Goal: Information Seeking & Learning: Learn about a topic

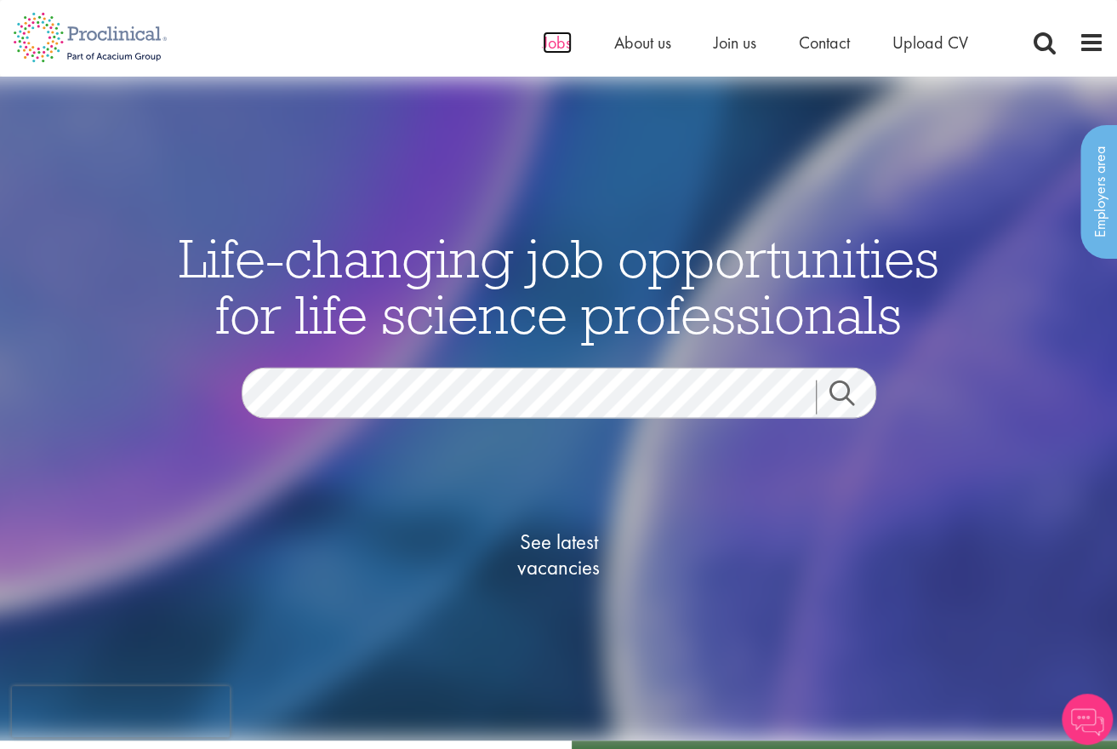
click at [545, 43] on span "Jobs" at bounding box center [557, 42] width 29 height 22
click at [978, 382] on div "Life-changing job opportunities for life science professionals Jobs Search See …" at bounding box center [559, 442] width 851 height 425
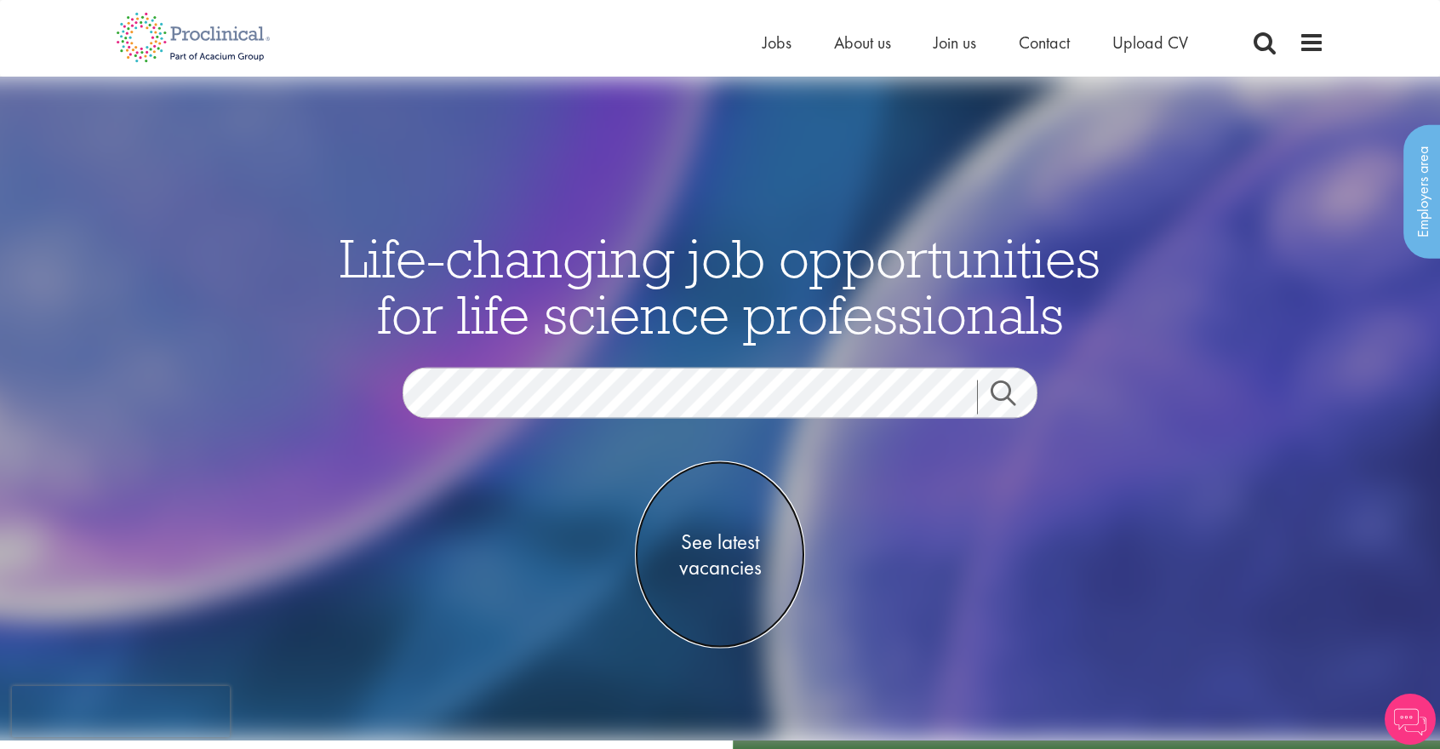
click at [728, 544] on span "See latest vacancies" at bounding box center [720, 554] width 170 height 51
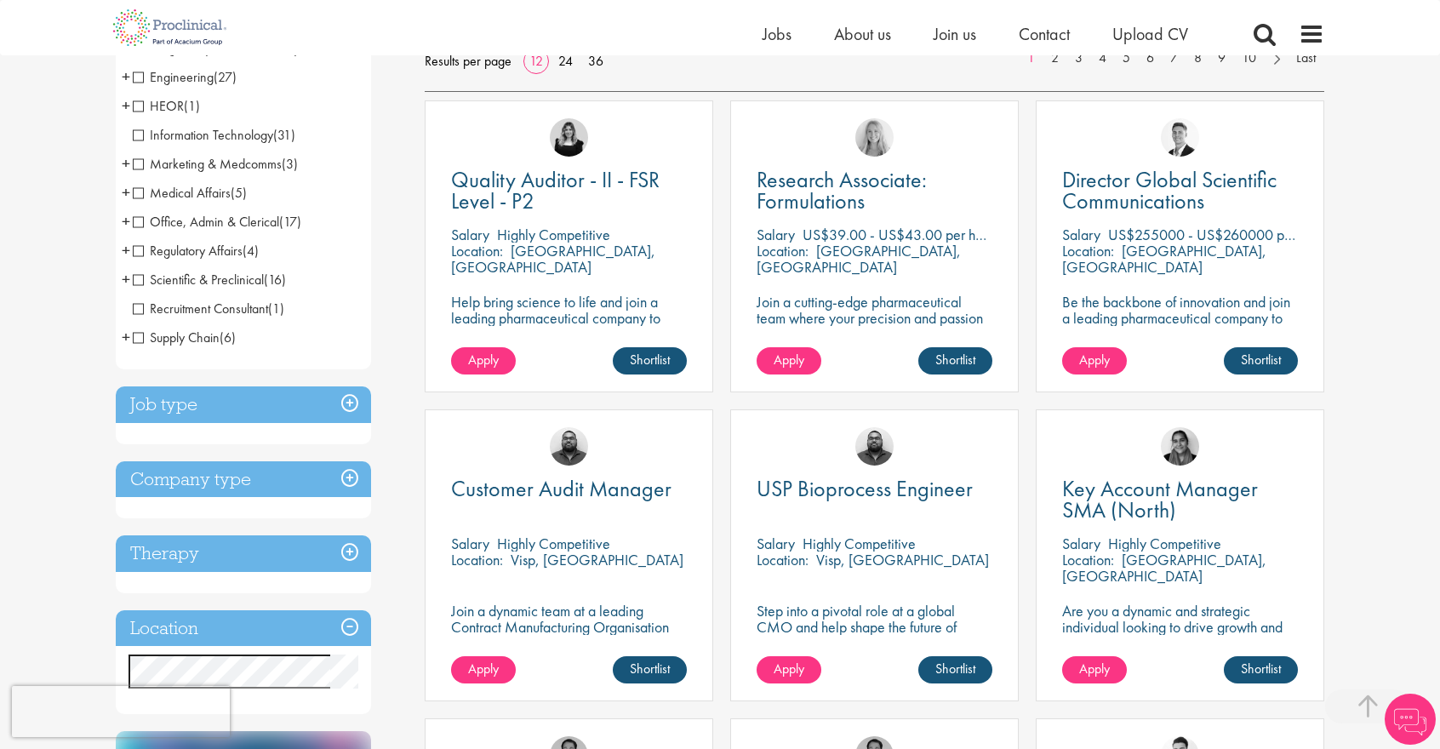
scroll to position [255, 0]
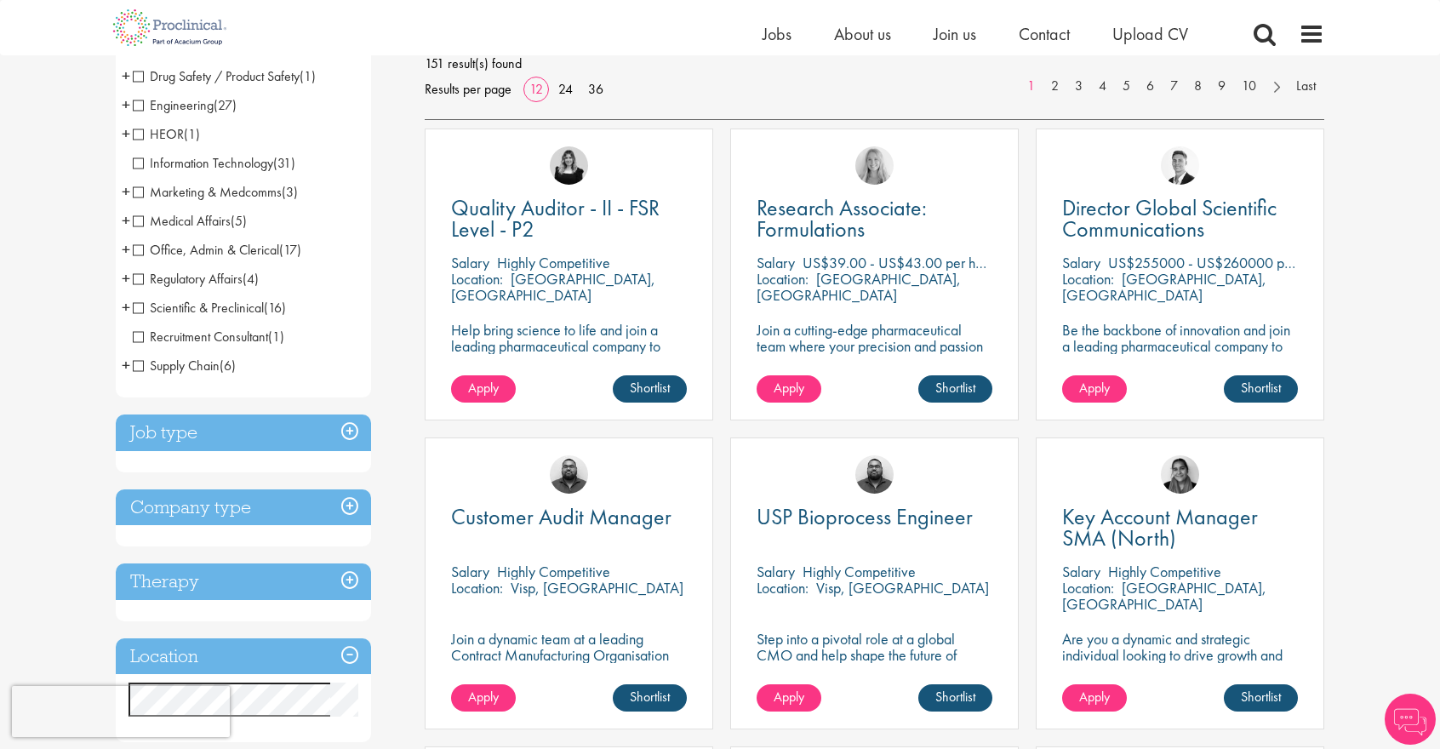
click at [347, 433] on h3 "Job type" at bounding box center [243, 432] width 255 height 37
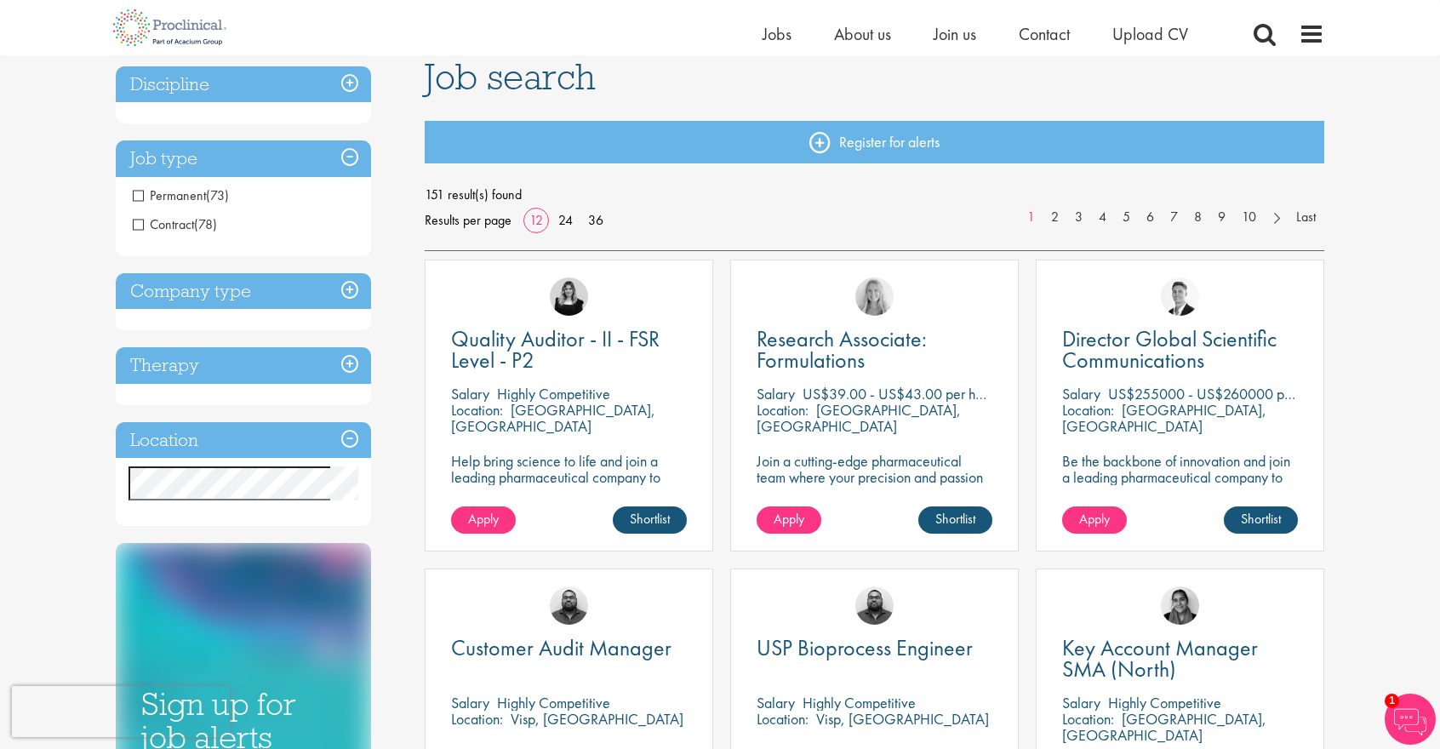
scroll to position [85, 0]
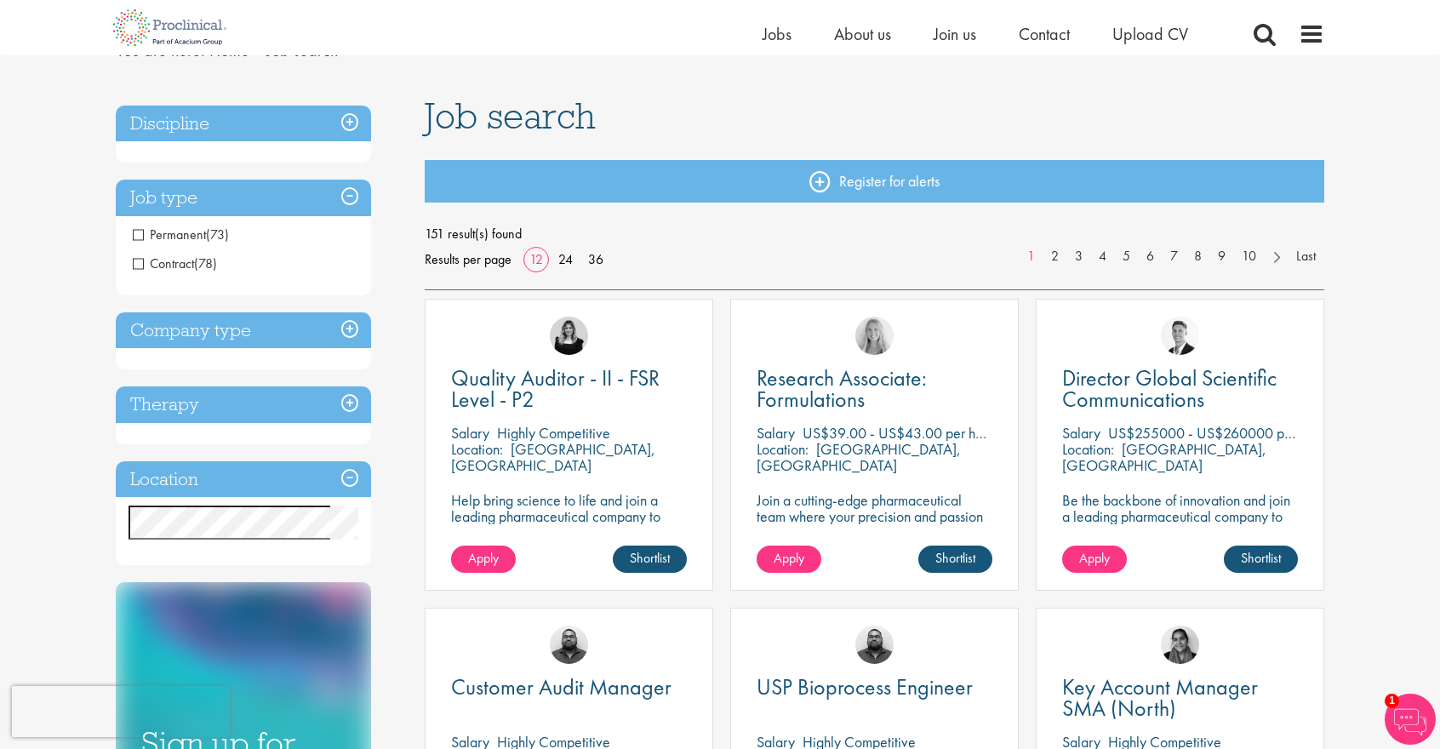
click at [139, 266] on span "Contract" at bounding box center [163, 263] width 61 height 18
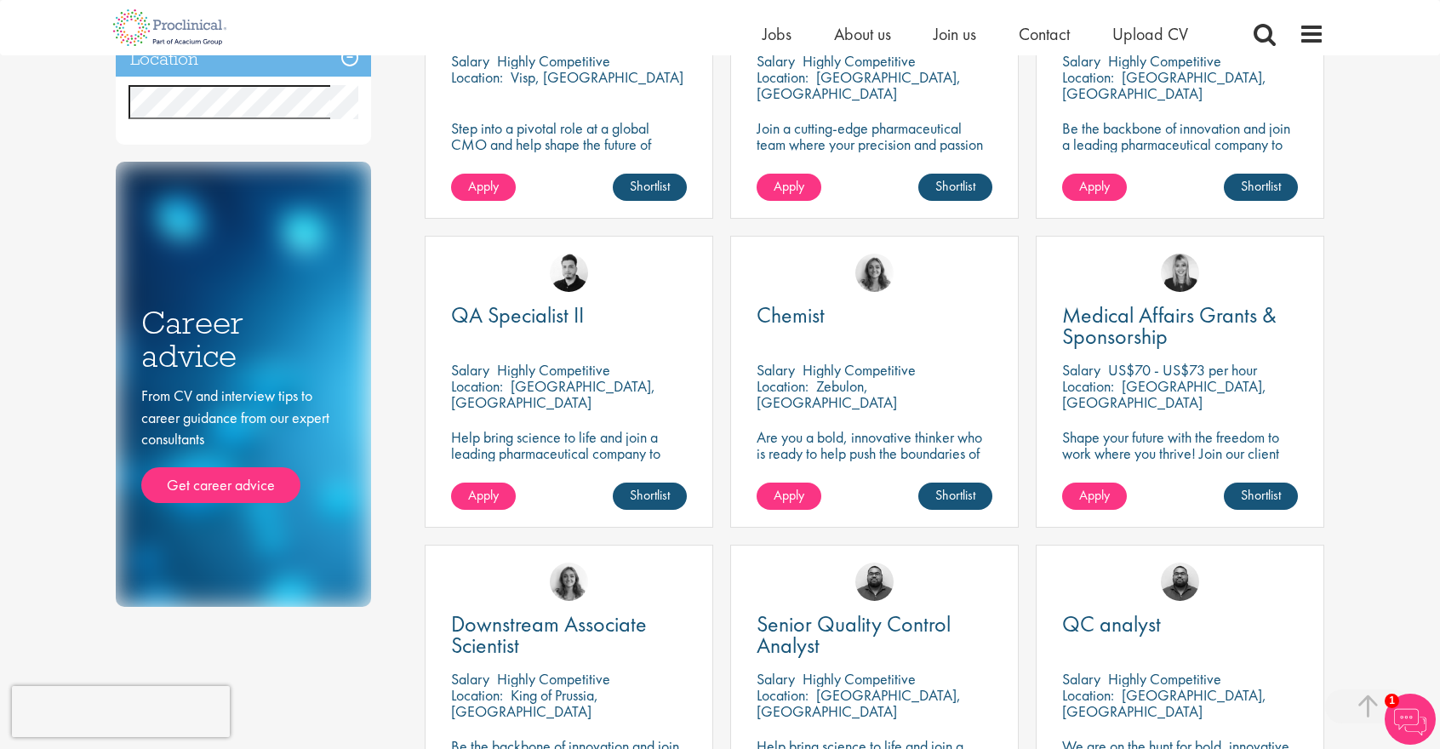
scroll to position [426, 0]
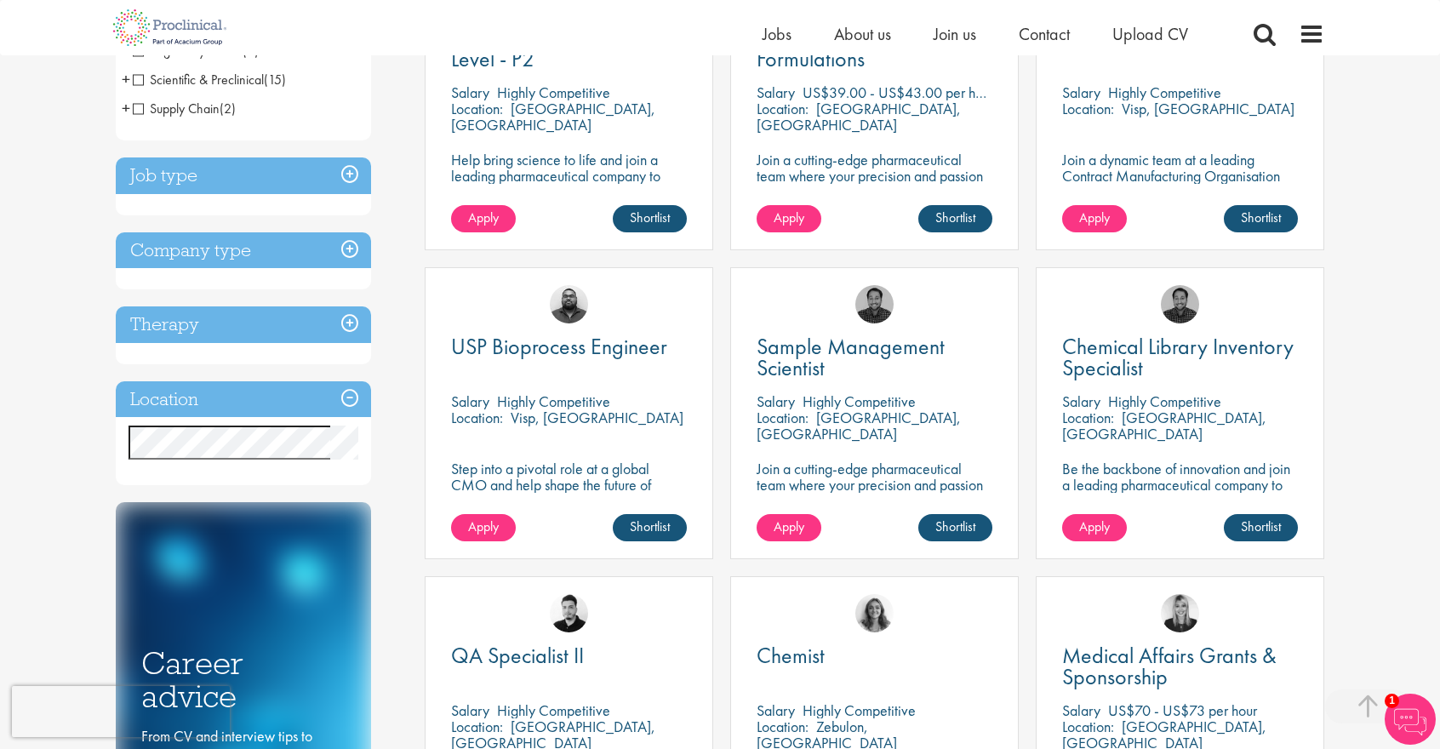
click at [349, 395] on h3 "Location" at bounding box center [243, 399] width 255 height 37
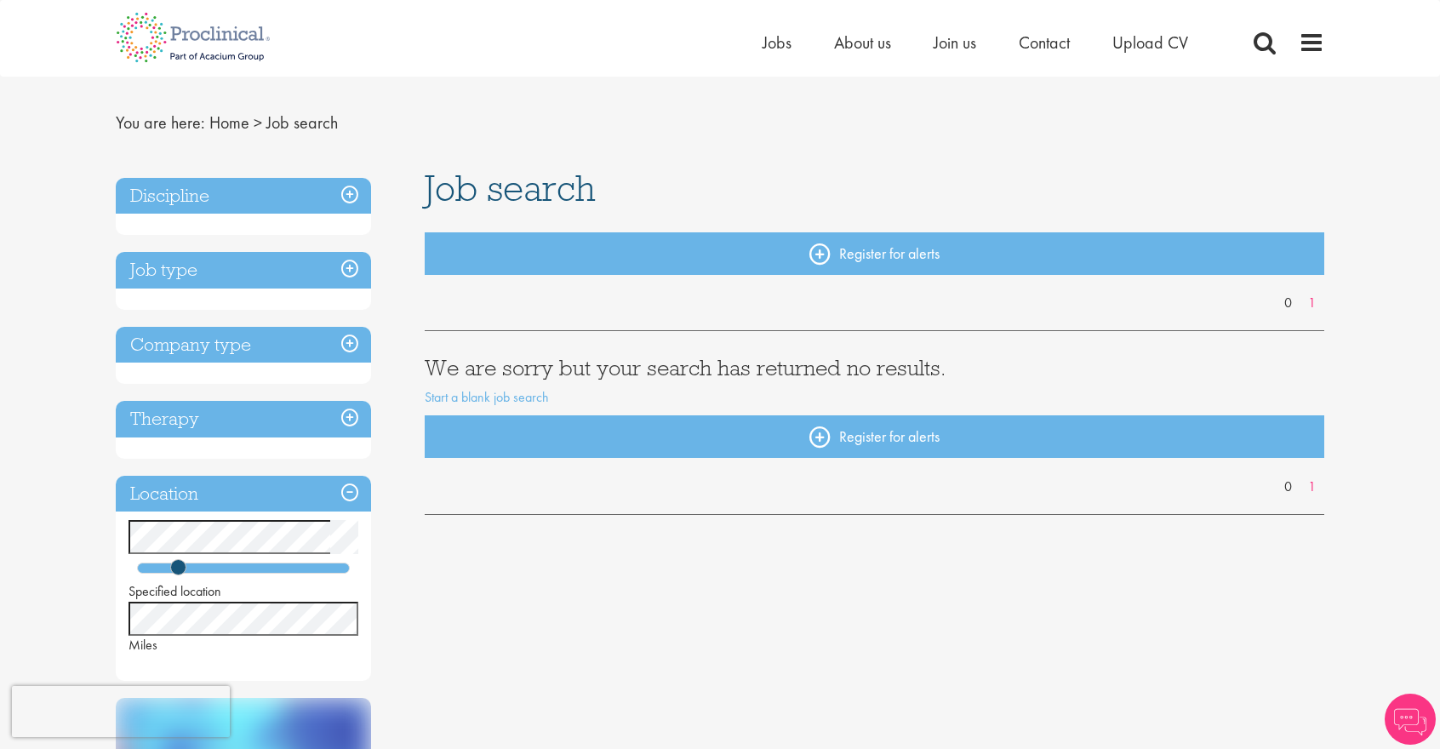
scroll to position [340, 0]
